Goal: Navigation & Orientation: Understand site structure

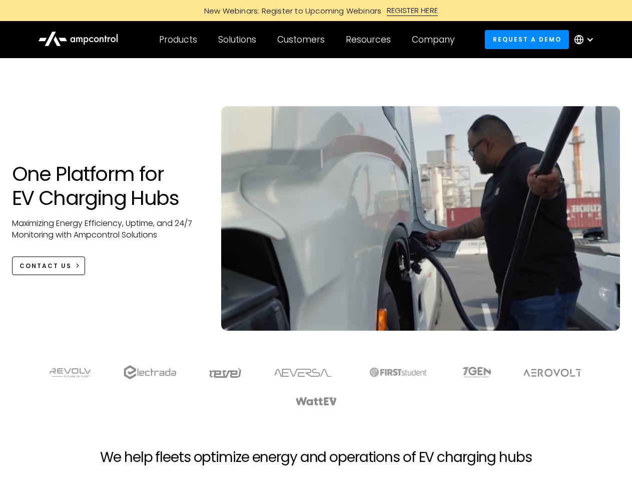
click at [308, 40] on div "Customers" at bounding box center [301, 39] width 48 height 11
click at [178, 40] on div "Products" at bounding box center [178, 39] width 38 height 11
click at [238, 40] on div "Solutions" at bounding box center [237, 39] width 38 height 11
click at [303, 40] on div "Customers" at bounding box center [301, 39] width 48 height 11
click at [370, 40] on div "Resources" at bounding box center [368, 39] width 45 height 11
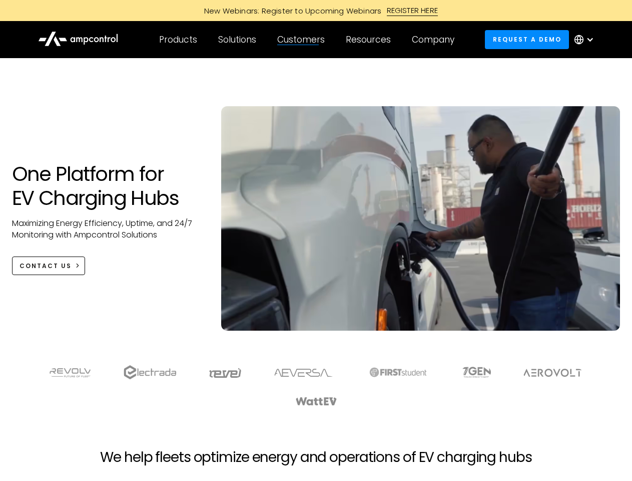
click at [437, 40] on div "Company" at bounding box center [433, 39] width 43 height 11
click at [587, 40] on div at bounding box center [590, 40] width 8 height 8
